Goal: Find specific page/section: Find specific page/section

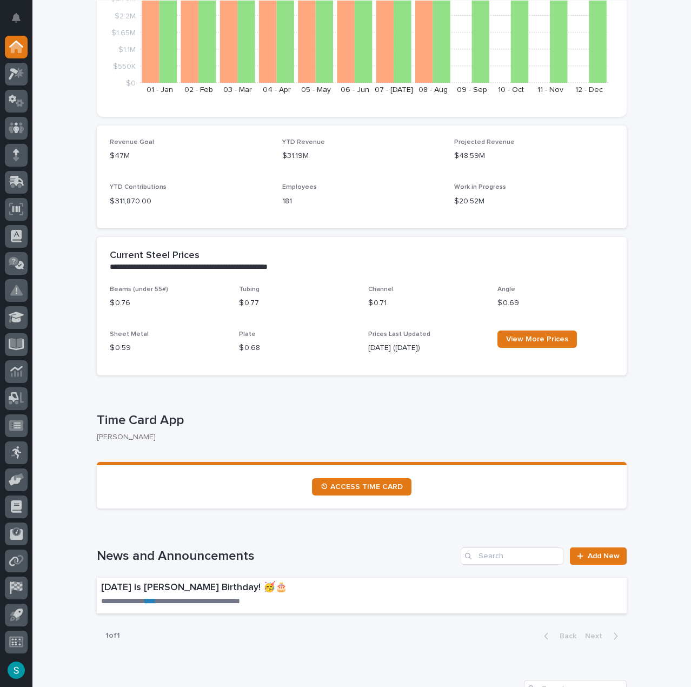
scroll to position [216, 0]
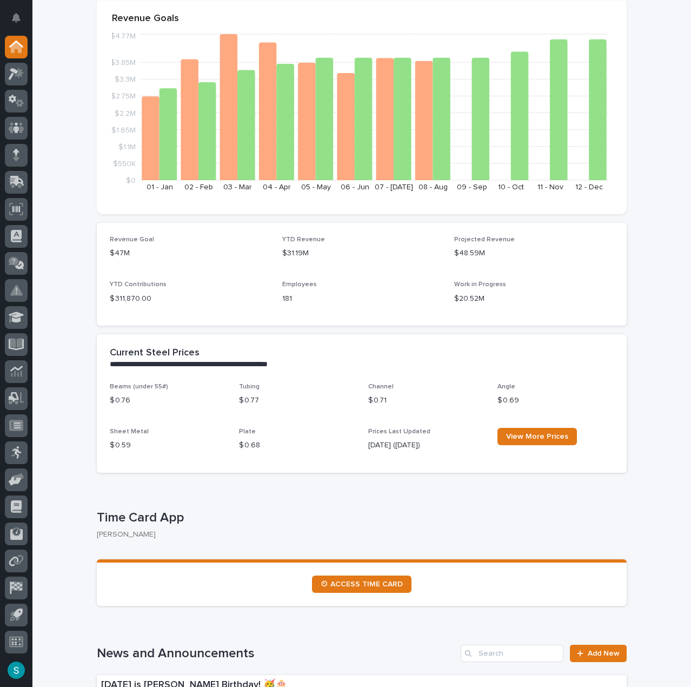
scroll to position [162, 0]
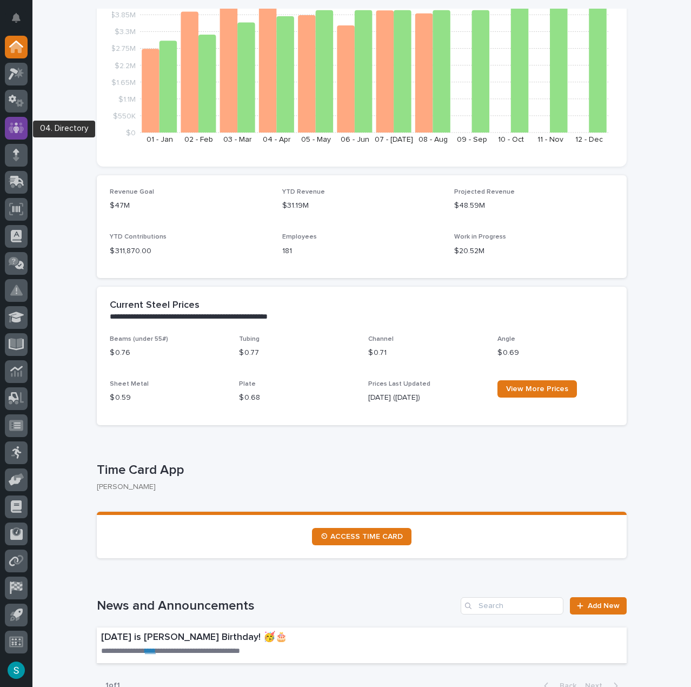
click at [6, 124] on div at bounding box center [16, 128] width 23 height 23
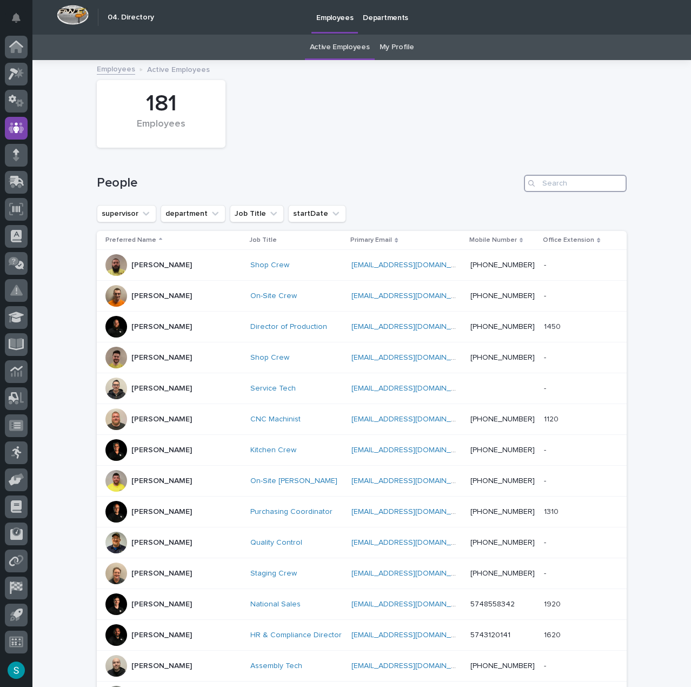
click at [548, 184] on input "Search" at bounding box center [575, 183] width 103 height 17
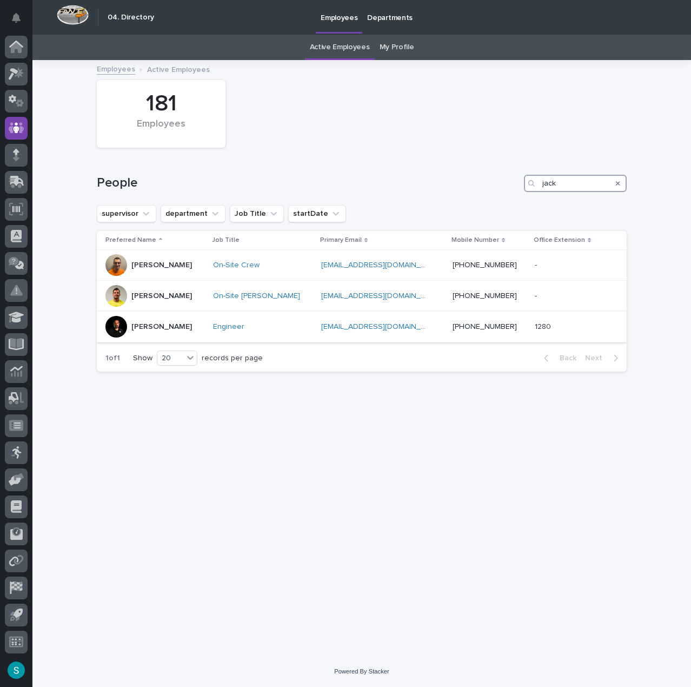
type input "jack"
click at [161, 325] on p "Jack Erickson" at bounding box center [161, 326] width 61 height 9
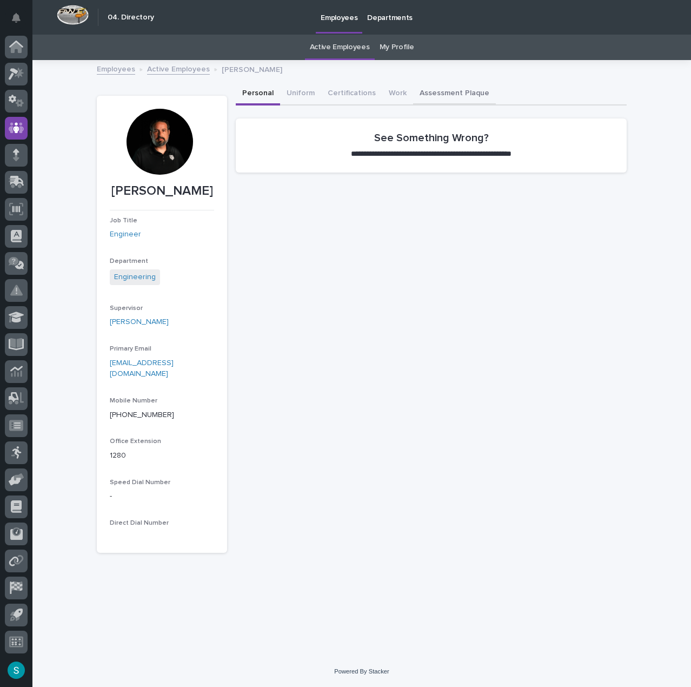
click at [438, 91] on button "Assessment Plaque" at bounding box center [454, 94] width 83 height 23
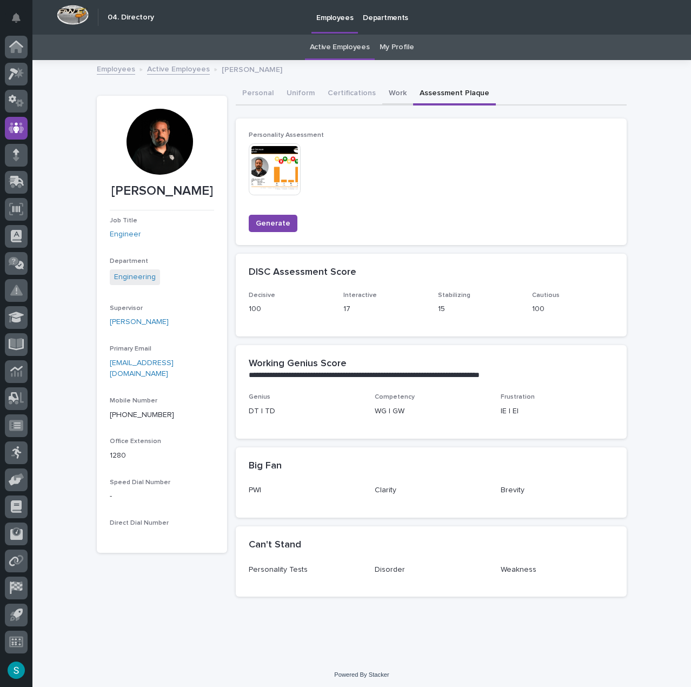
click at [388, 90] on button "Work" at bounding box center [397, 94] width 31 height 23
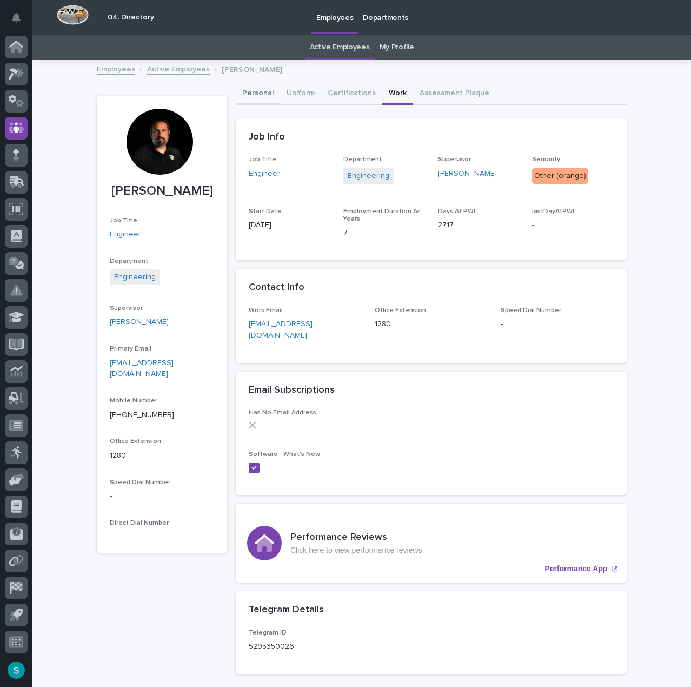
click at [236, 89] on button "Personal" at bounding box center [258, 94] width 44 height 23
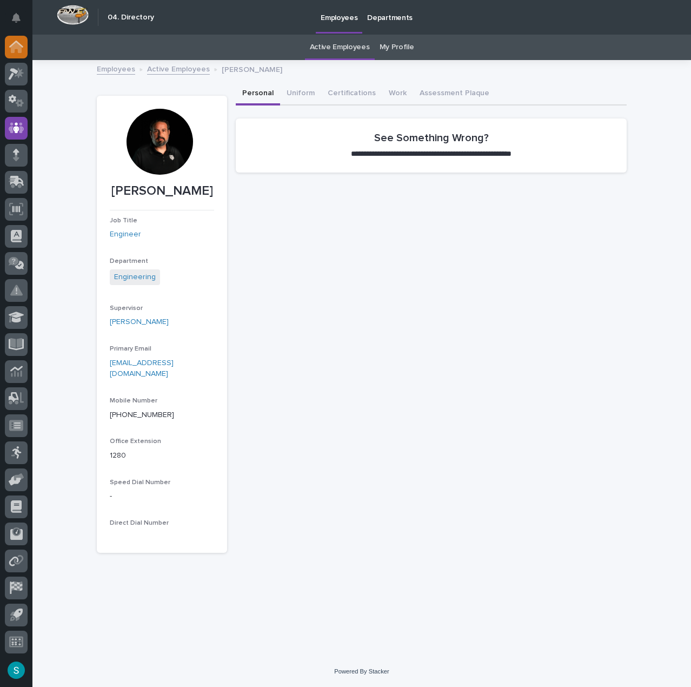
click at [11, 43] on icon at bounding box center [16, 47] width 14 height 12
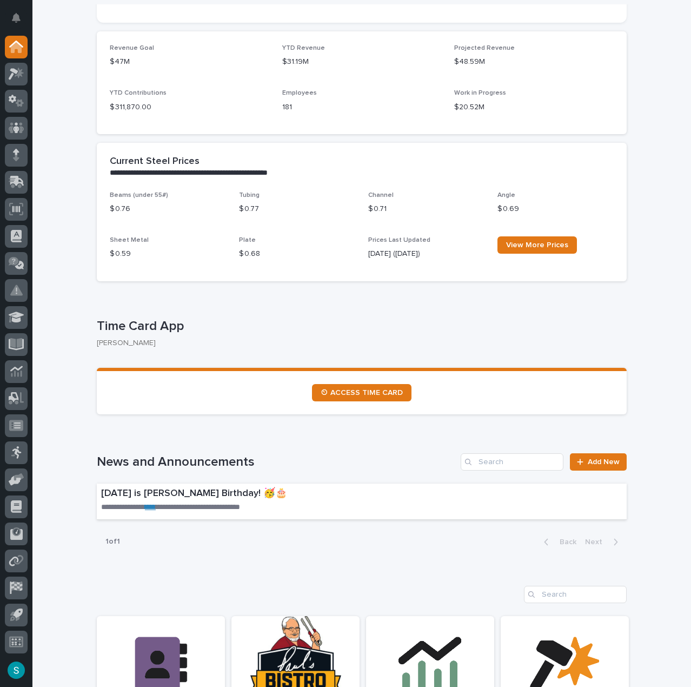
scroll to position [324, 0]
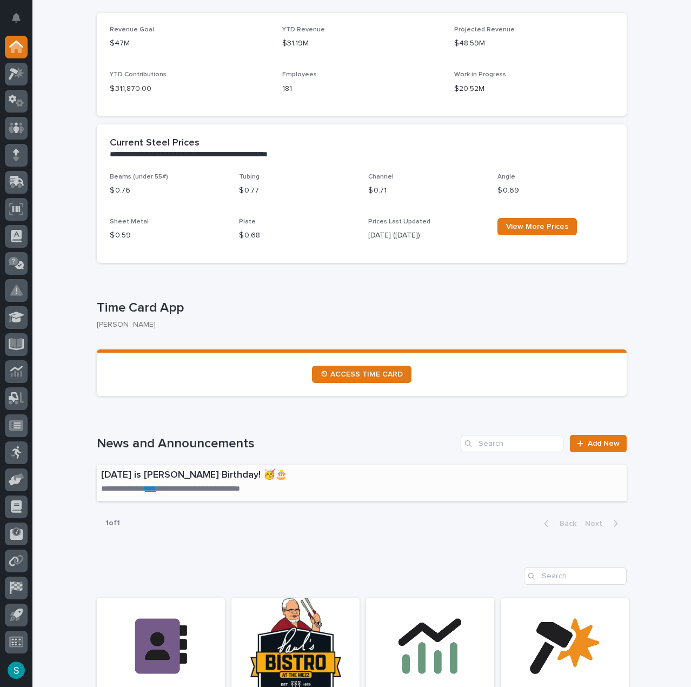
click at [151, 486] on link "****" at bounding box center [150, 488] width 11 height 8
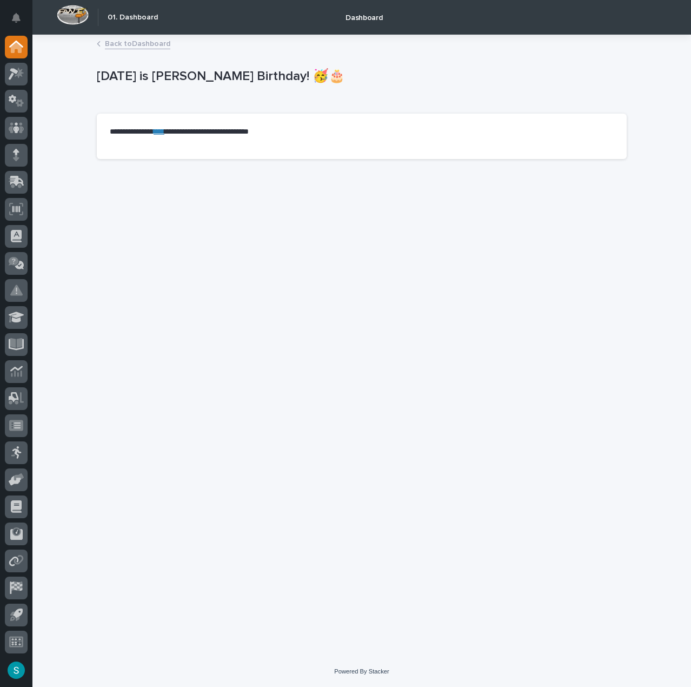
click at [164, 129] on link "****" at bounding box center [159, 132] width 11 height 8
click at [15, 42] on icon at bounding box center [16, 44] width 14 height 7
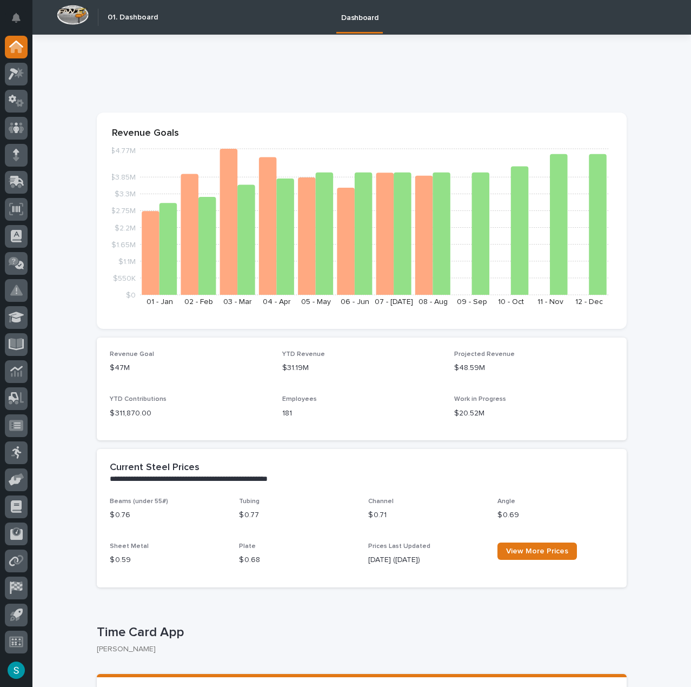
scroll to position [216, 0]
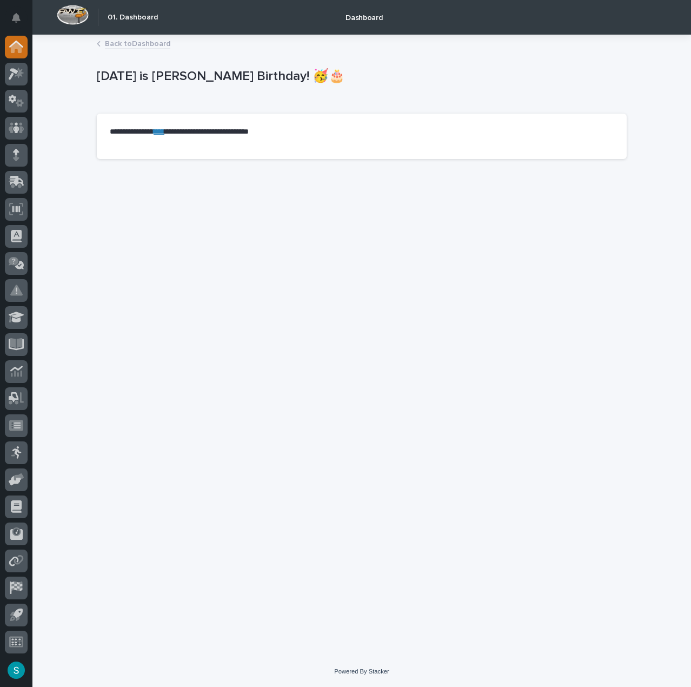
click at [15, 41] on div at bounding box center [16, 47] width 23 height 23
